Goal: Information Seeking & Learning: Obtain resource

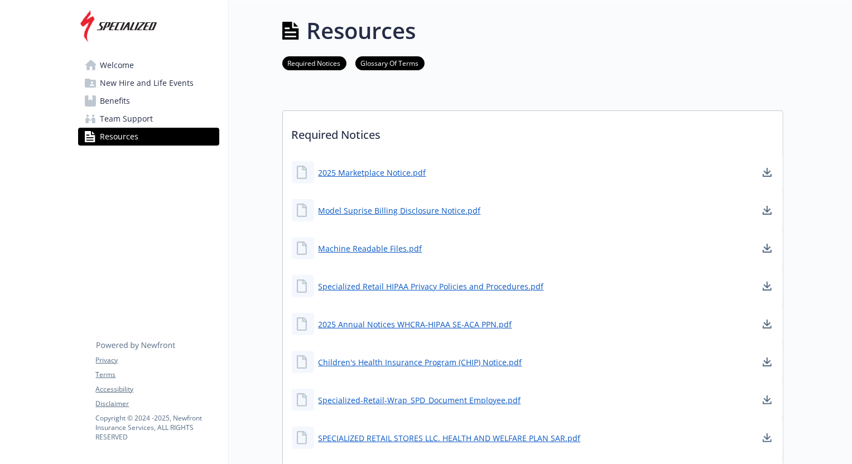
scroll to position [152, 0]
